Goal: Check status: Check status

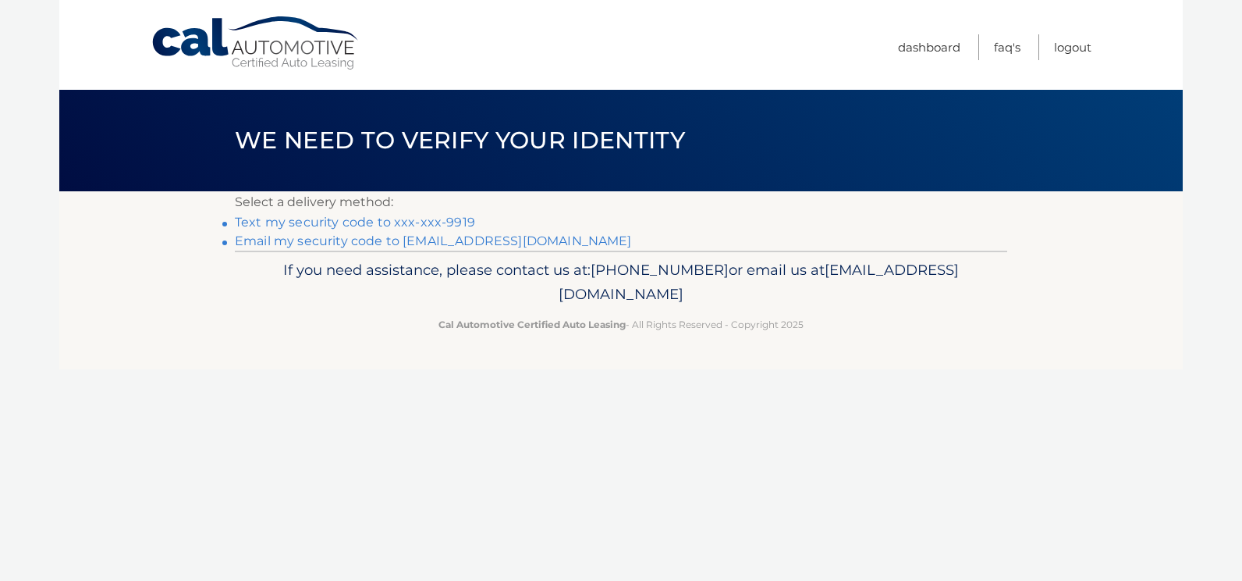
click at [340, 223] on link "Text my security code to xxx-xxx-9919" at bounding box center [355, 222] width 240 height 15
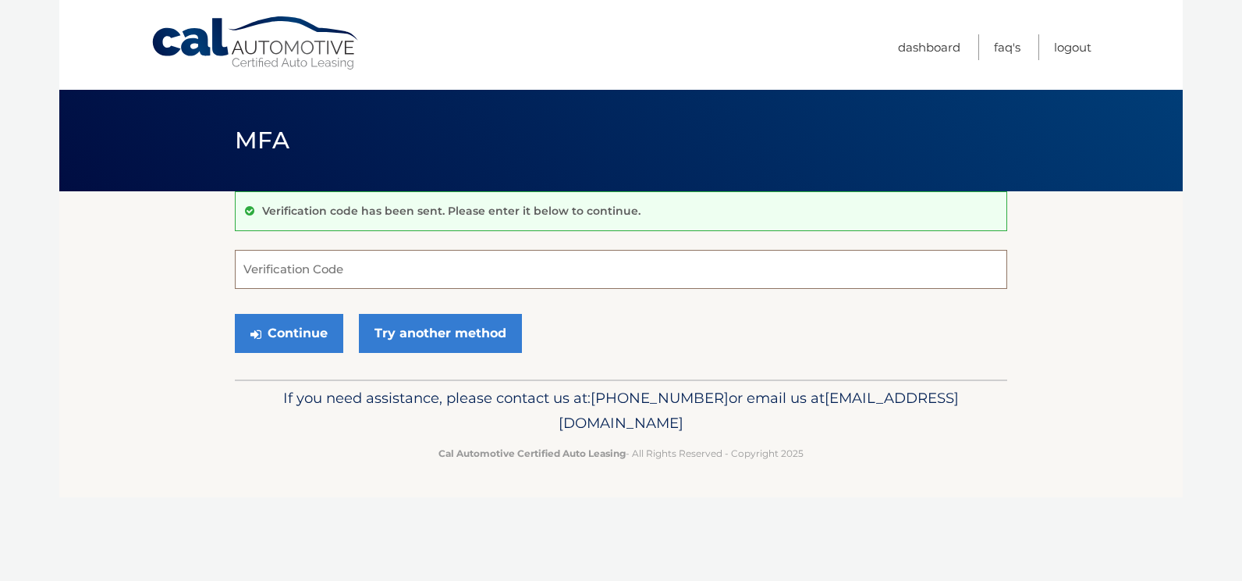
click at [245, 274] on input "Verification Code" at bounding box center [621, 269] width 773 height 39
type input "675918"
click at [289, 327] on button "Continue" at bounding box center [289, 333] width 108 height 39
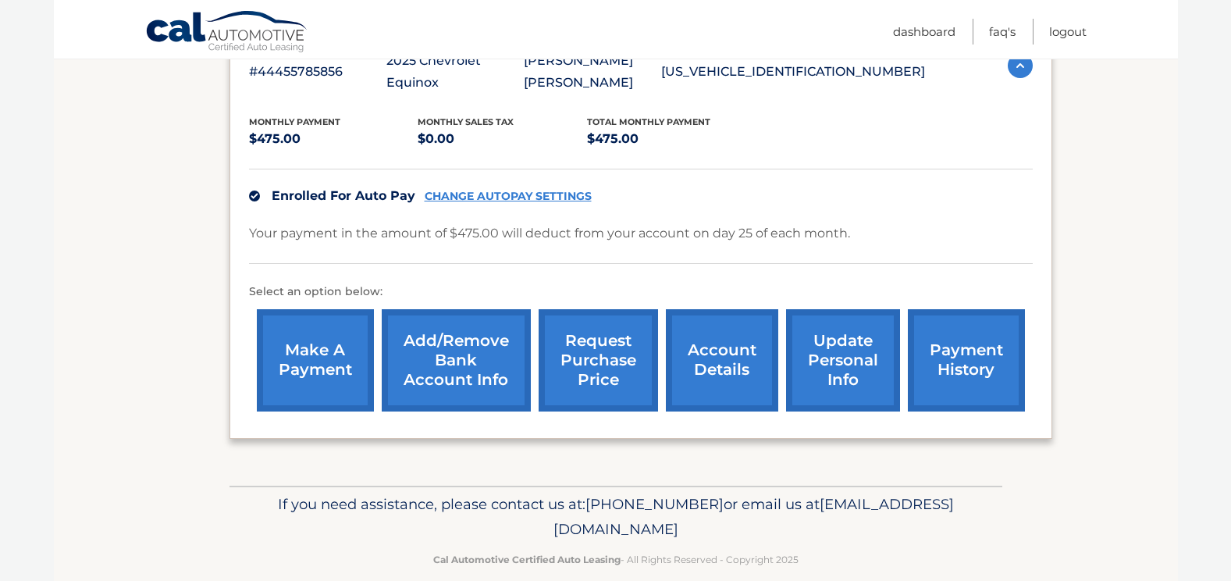
scroll to position [306, 0]
click at [946, 336] on link "payment history" at bounding box center [966, 359] width 117 height 102
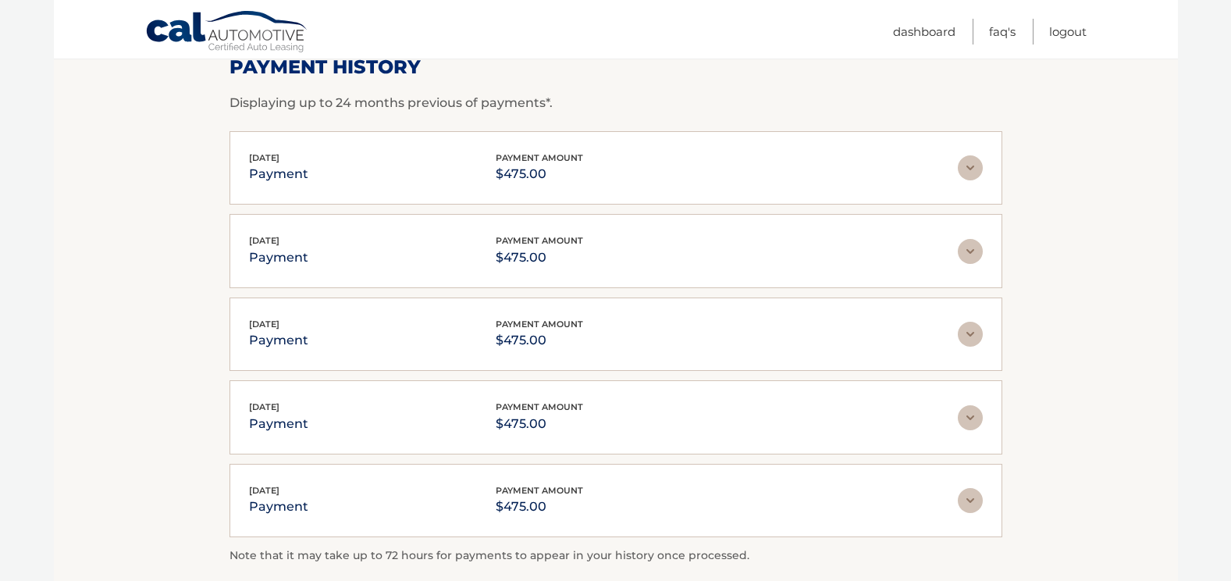
scroll to position [218, 0]
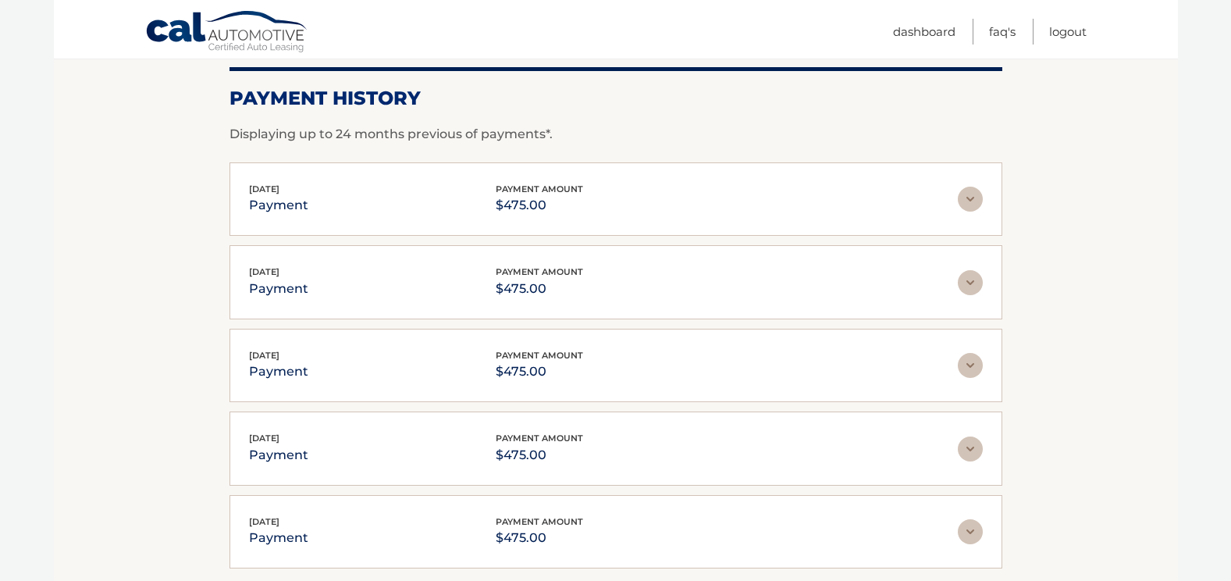
click at [1108, 253] on section "Account Details | #44455785856 Back to Dashboard Payment History Displaying up …" at bounding box center [616, 331] width 1124 height 716
